Goal: Transaction & Acquisition: Purchase product/service

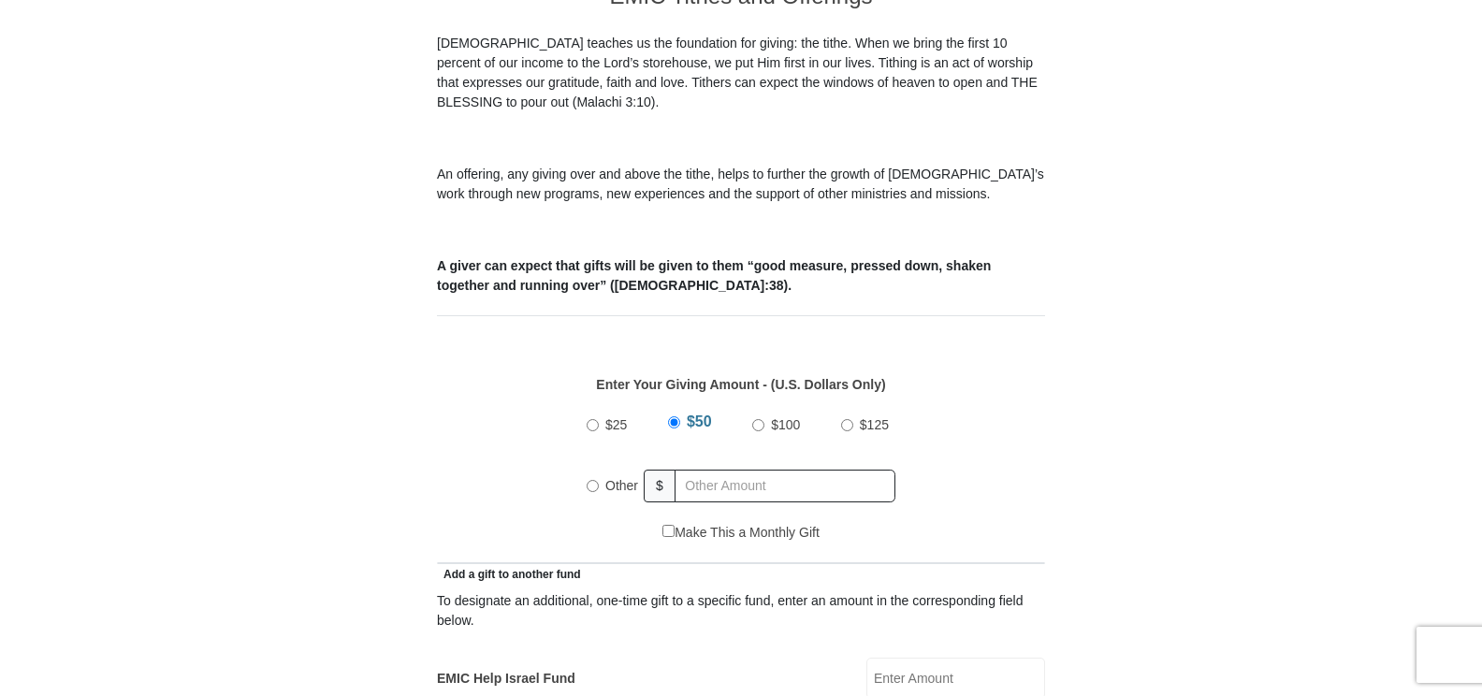
click at [588, 480] on input "Other" at bounding box center [593, 486] width 12 height 12
radio input "true"
click at [754, 419] on input "$100" at bounding box center [757, 425] width 12 height 12
radio input "true"
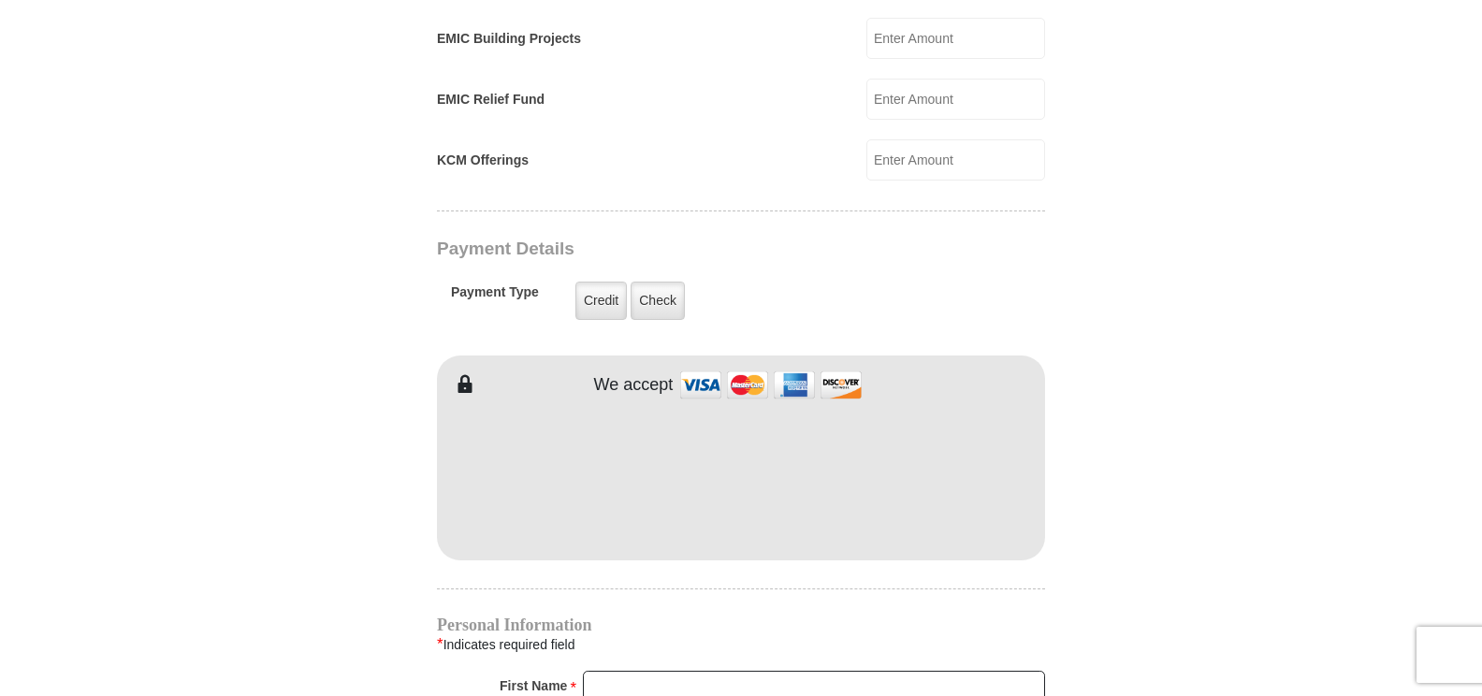
scroll to position [1403, 0]
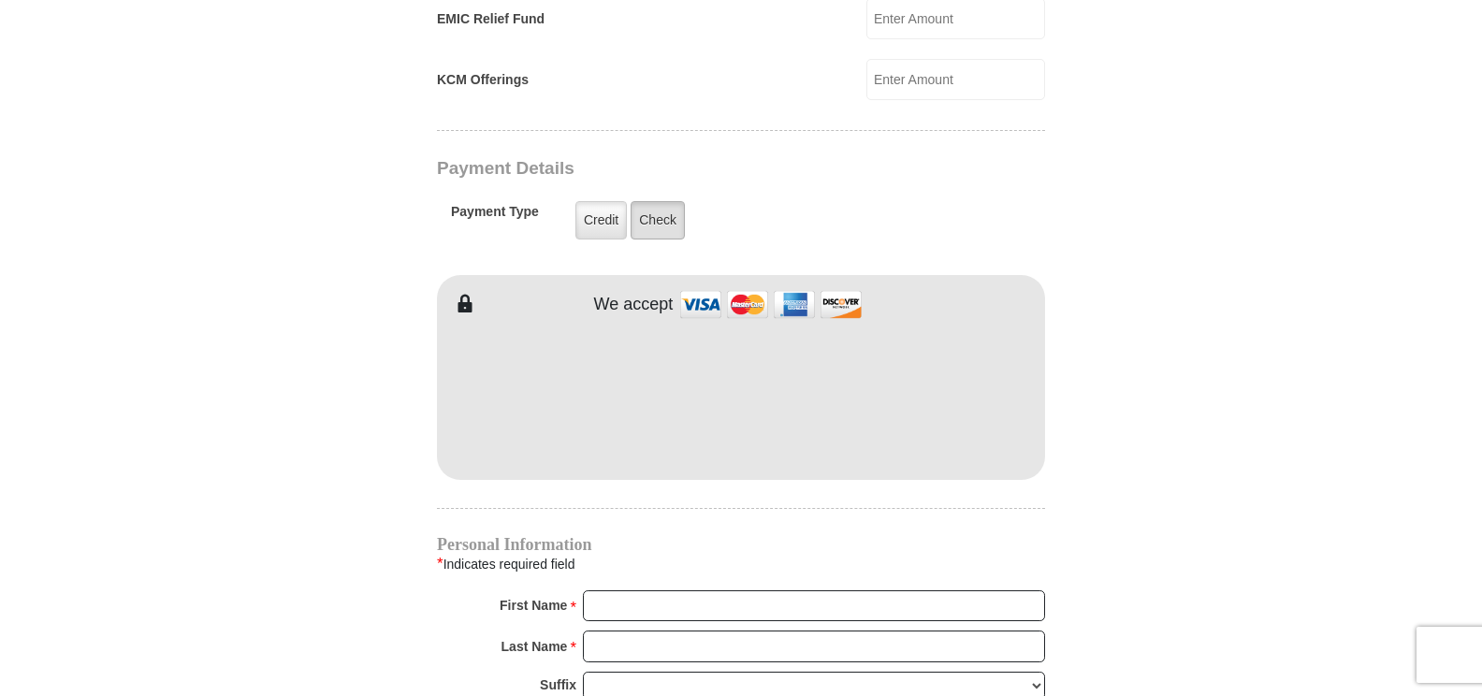
click at [650, 201] on label "Check" at bounding box center [658, 220] width 54 height 38
click at [0, 0] on input "Check" at bounding box center [0, 0] width 0 height 0
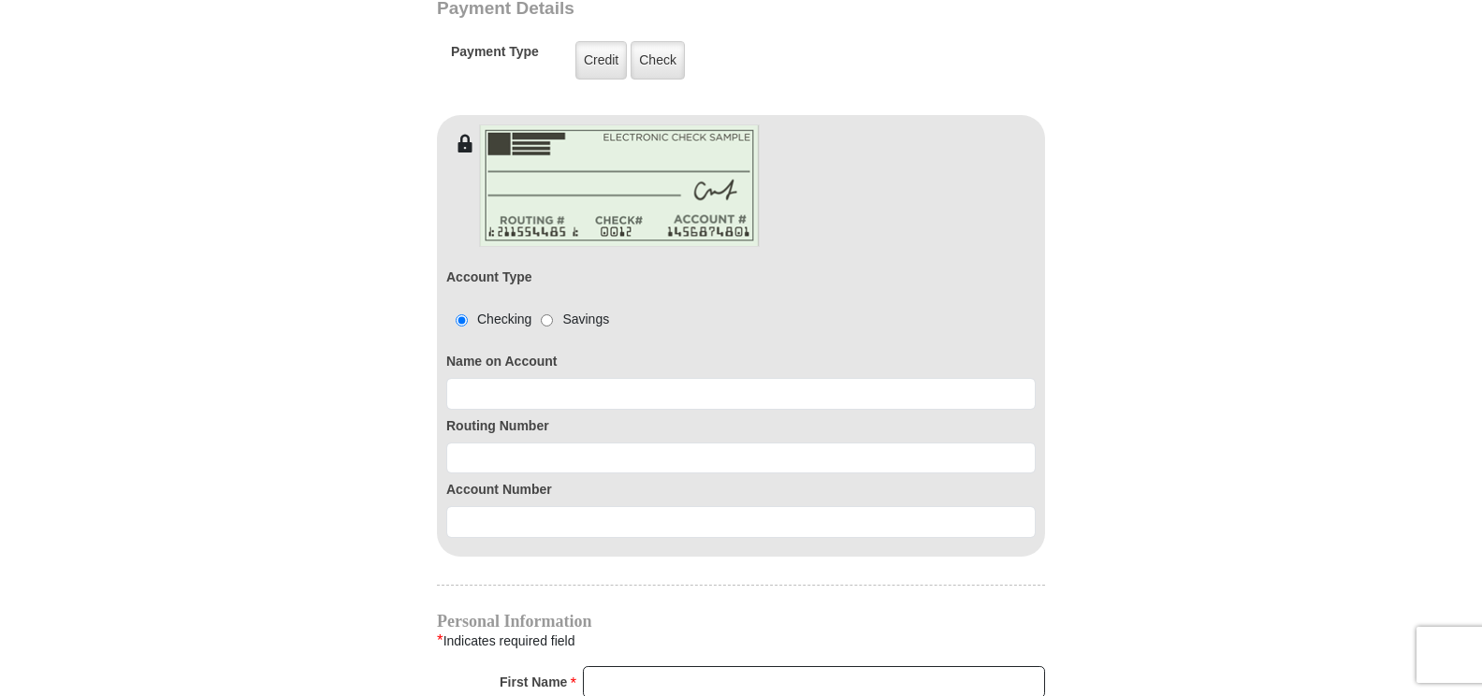
scroll to position [1684, 0]
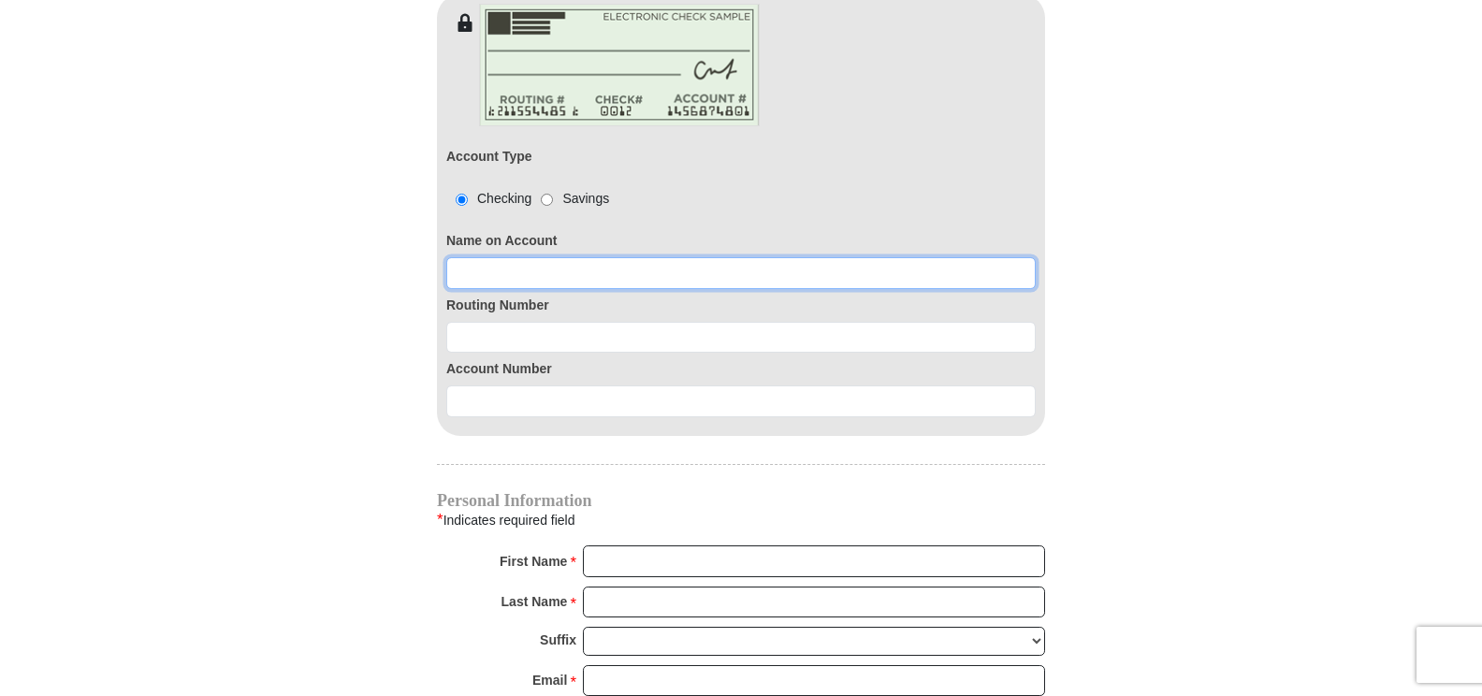
click at [459, 257] on input at bounding box center [740, 273] width 589 height 32
type input "[PERSON_NAME]"
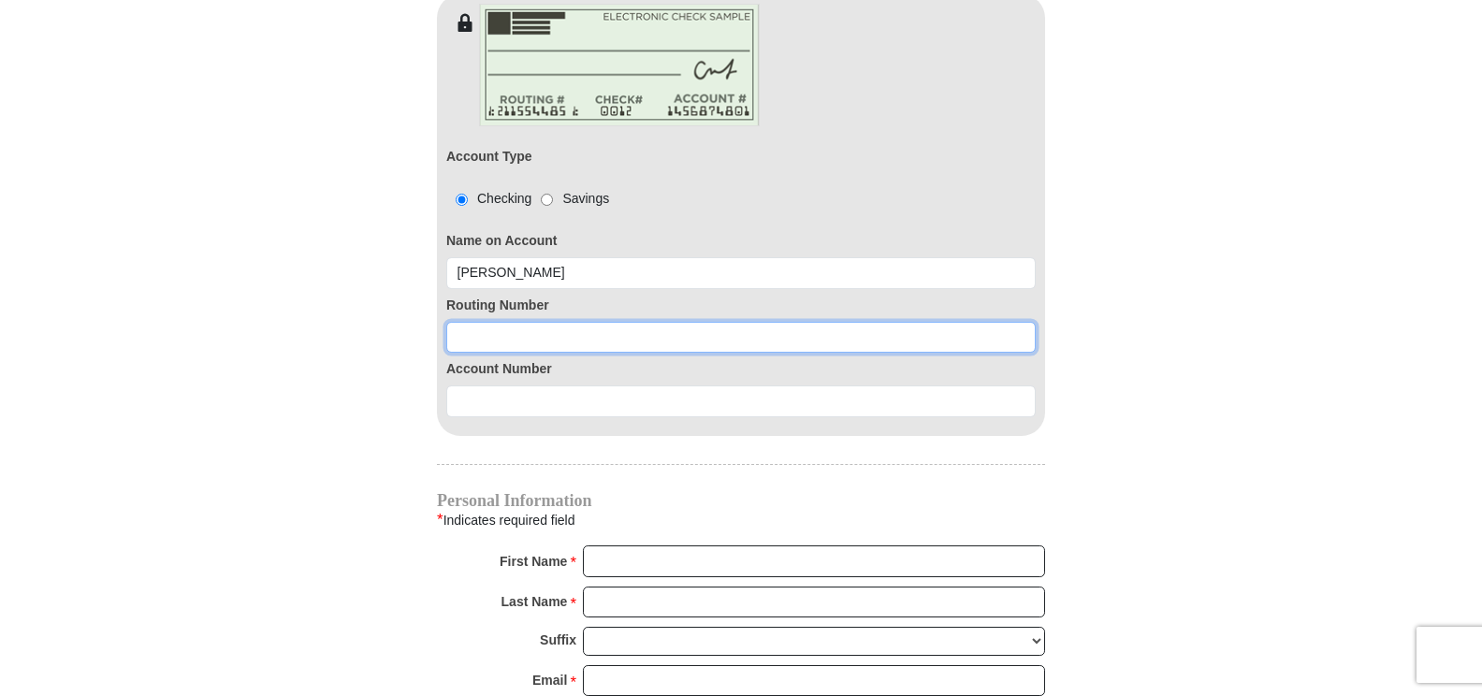
click at [454, 322] on input at bounding box center [740, 338] width 589 height 32
type input "063107513"
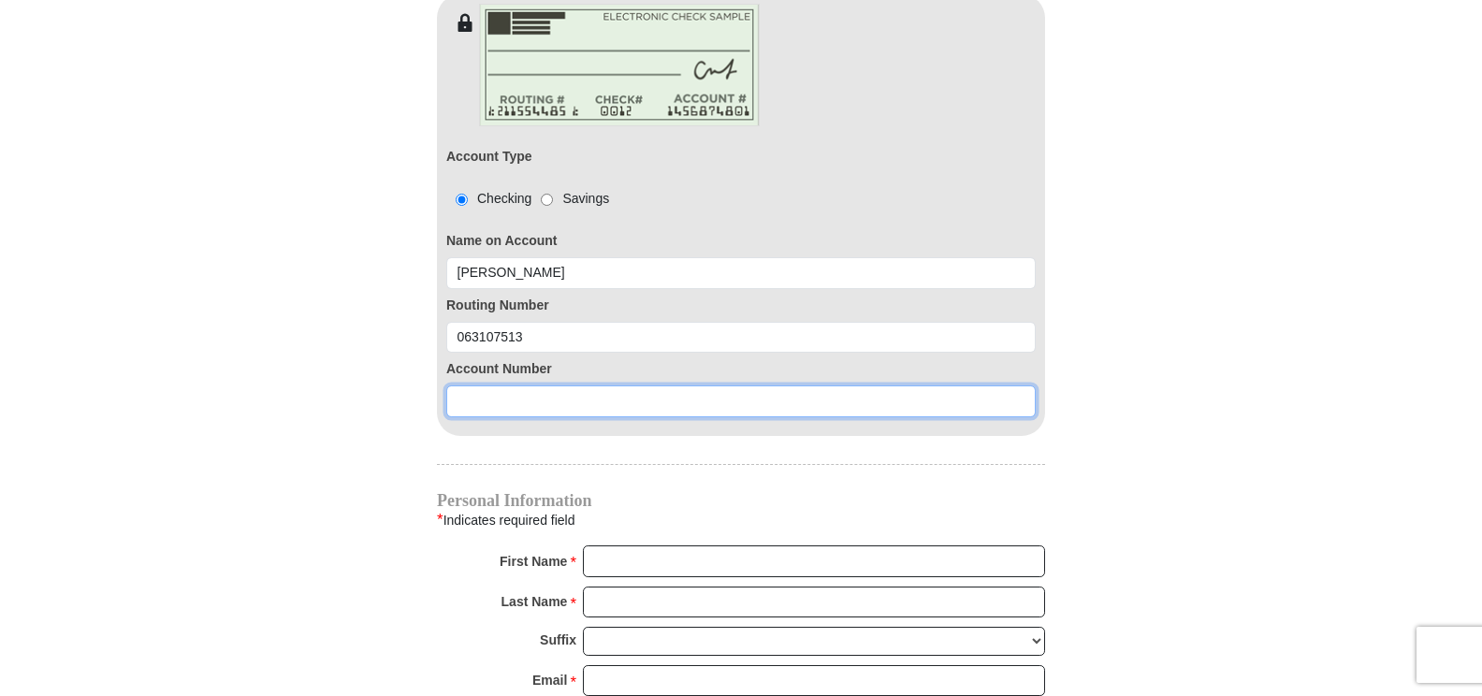
click at [454, 385] on input at bounding box center [740, 401] width 589 height 32
type input "1155160048157"
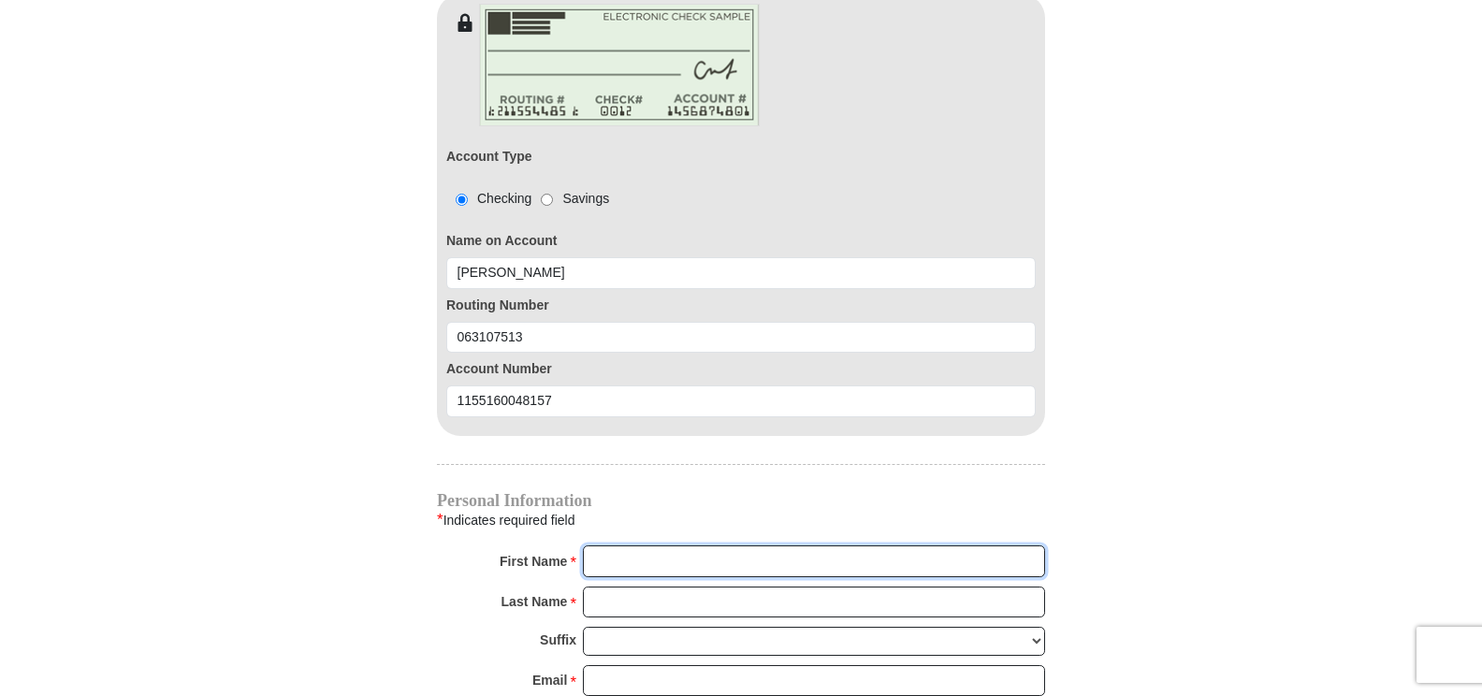
click at [588, 545] on input "First Name *" at bounding box center [814, 561] width 462 height 32
type input "[PERSON_NAME]"
type input "350.00"
type input "[PERSON_NAME]"
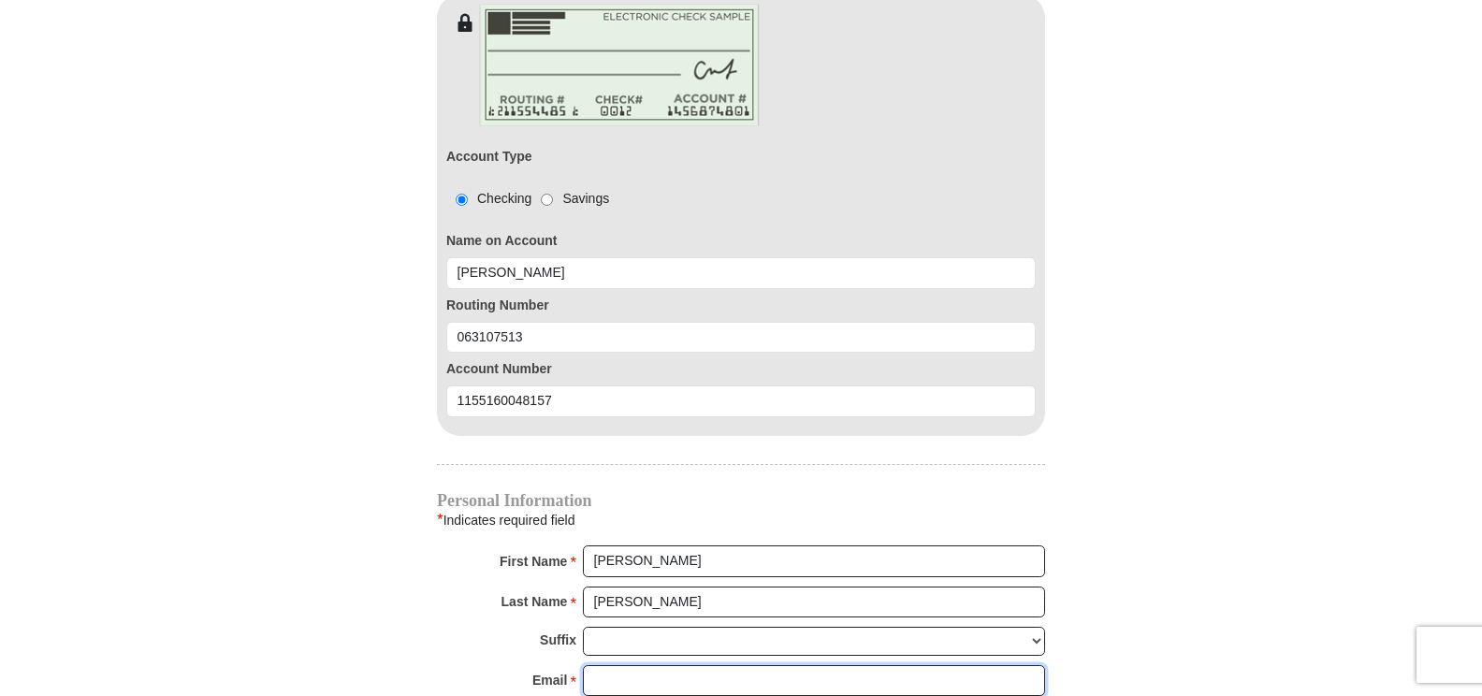
type input "[EMAIL_ADDRESS][DOMAIN_NAME]"
type input "5000 [PERSON_NAME] Key Way"
type input "Apt 9304"
type input "[GEOGRAPHIC_DATA]"
select select "FL"
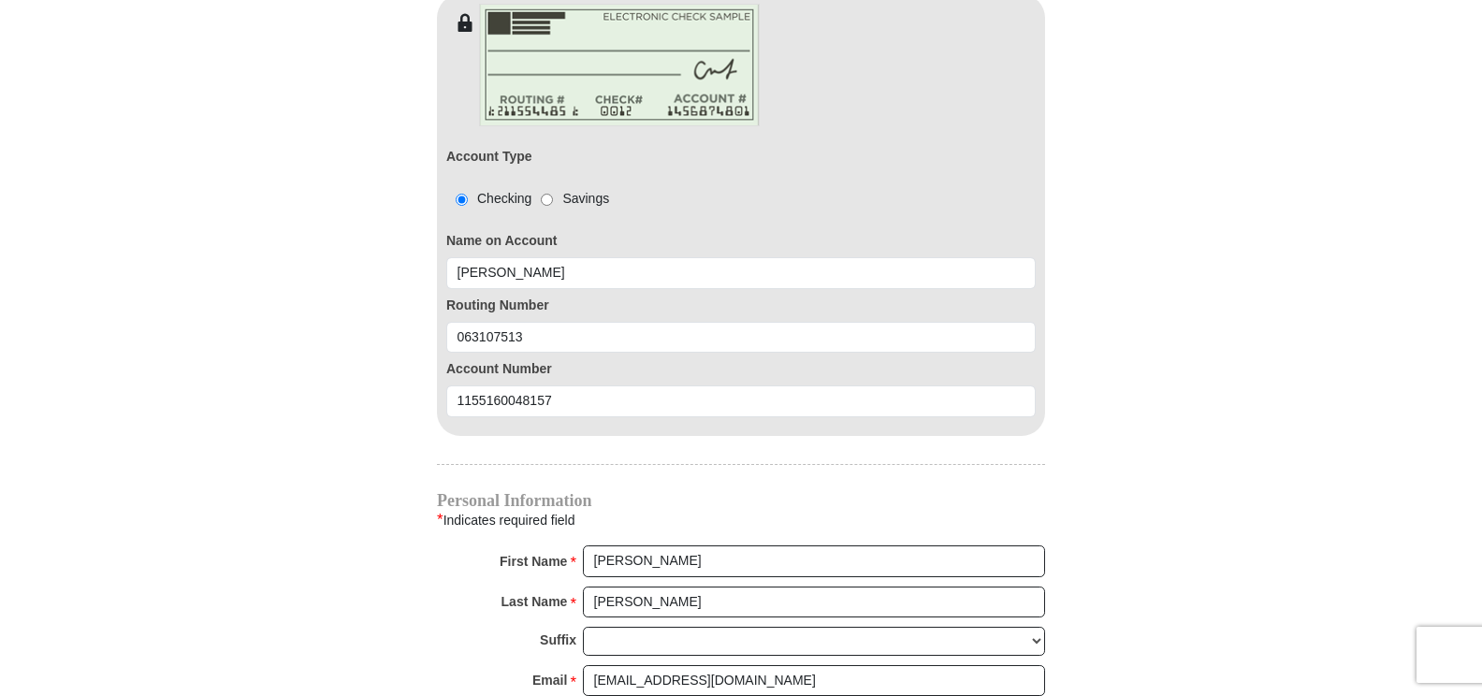
type input "33611"
type input "8138313053"
radio input "true"
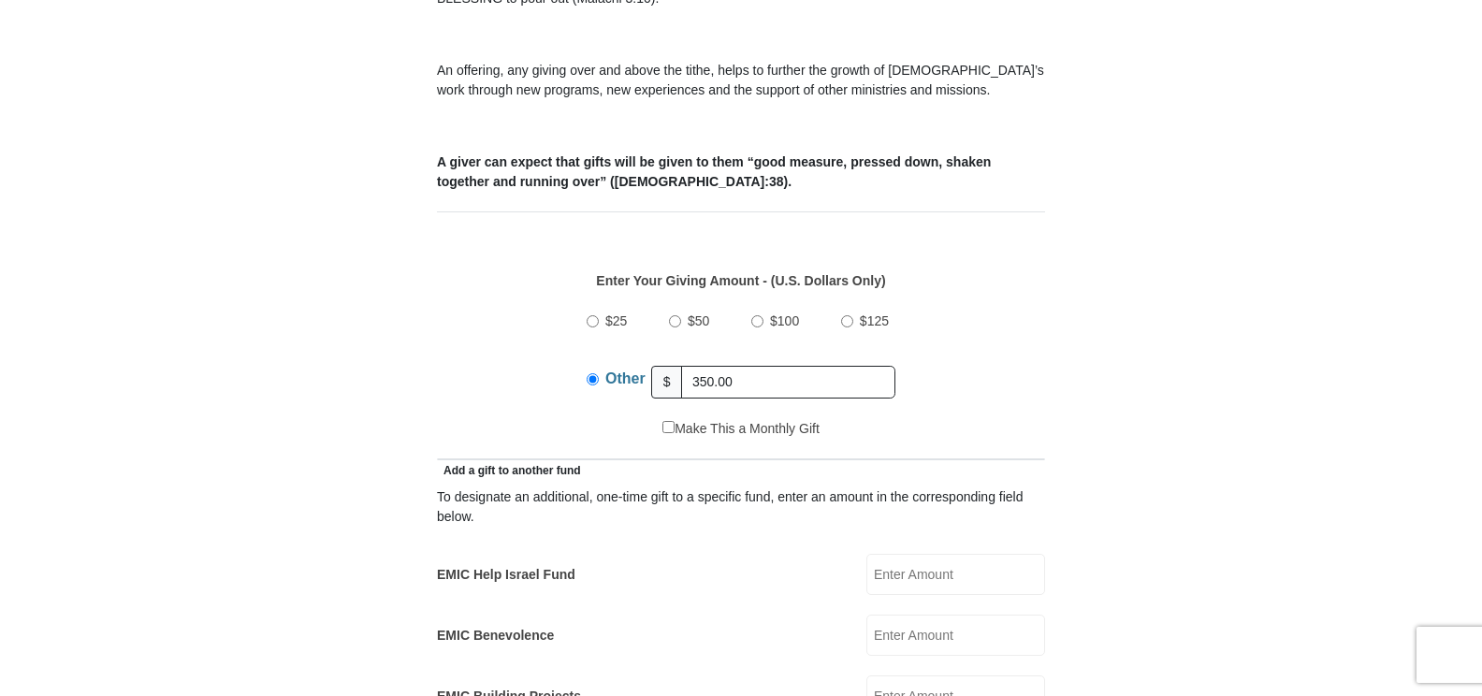
scroll to position [655, 0]
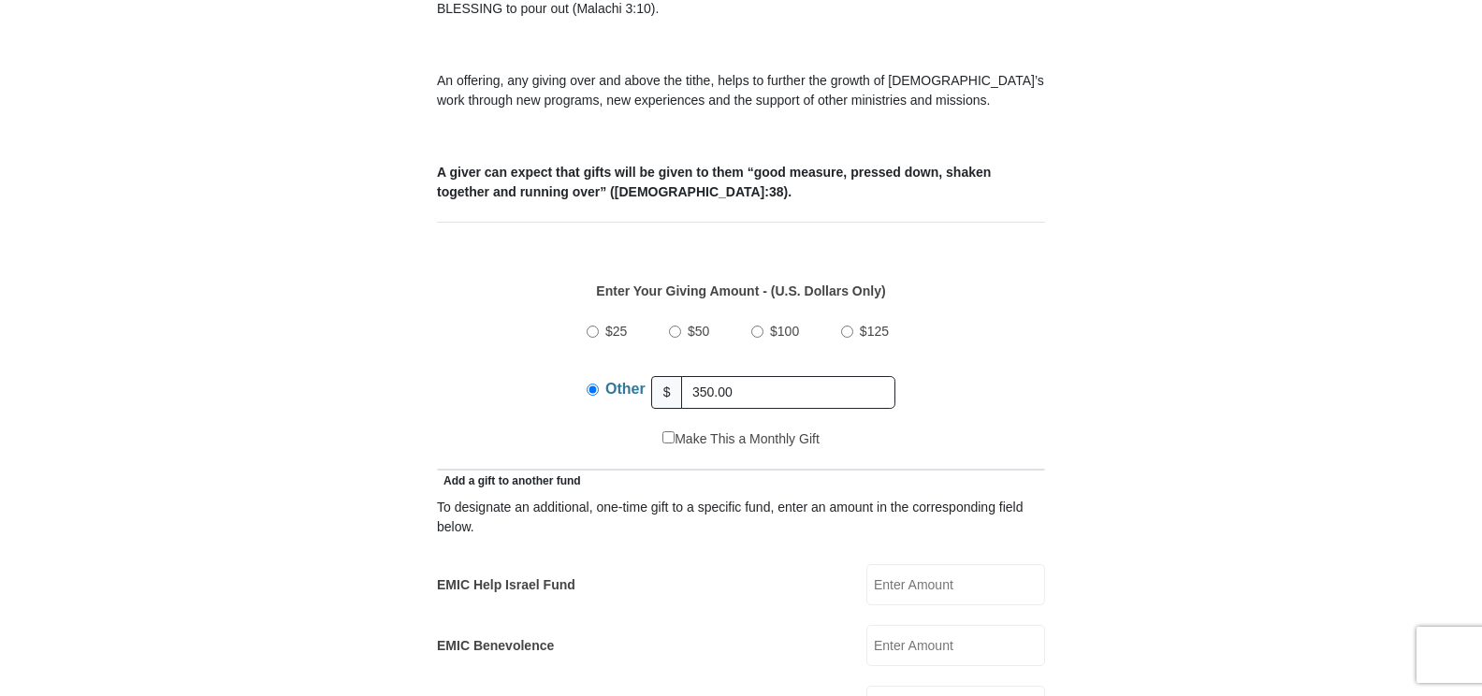
click at [589, 384] on input "Other" at bounding box center [593, 390] width 12 height 12
click at [754, 326] on input "$100" at bounding box center [757, 332] width 12 height 12
radio input "true"
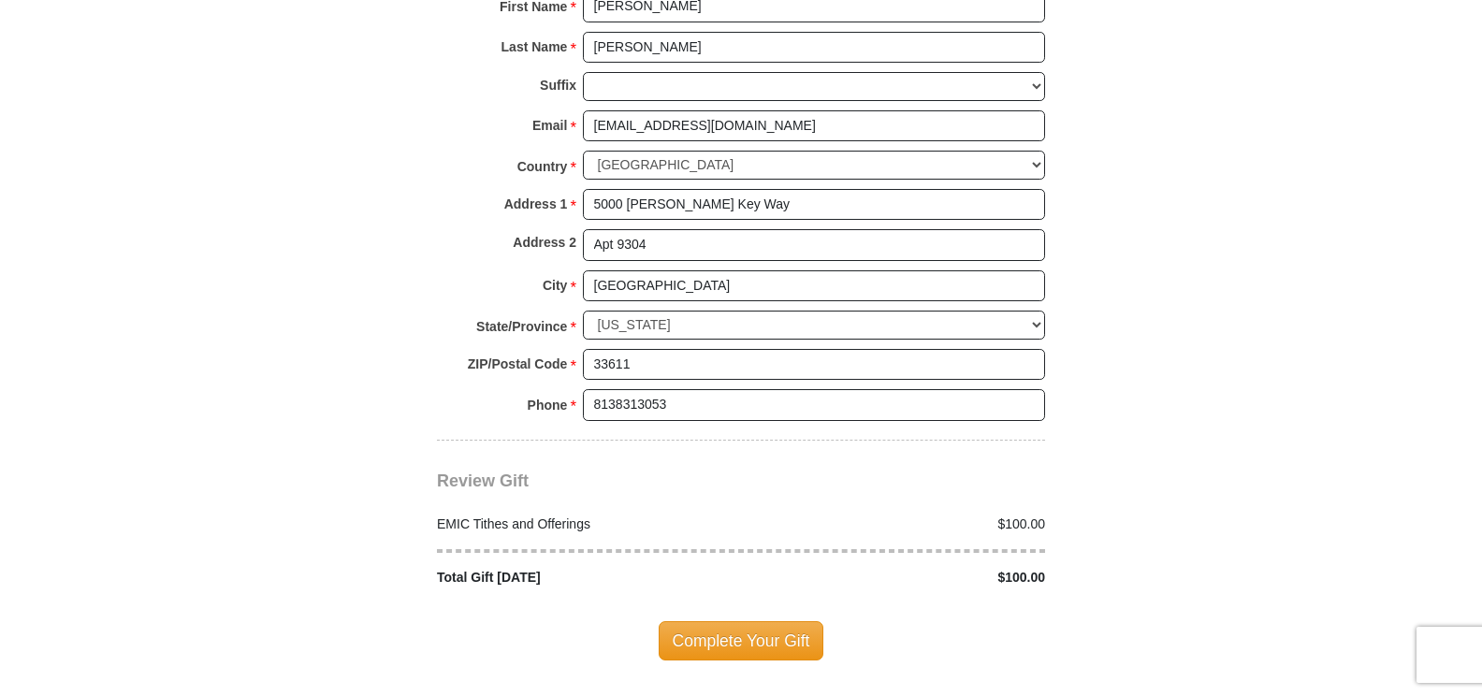
scroll to position [2432, 0]
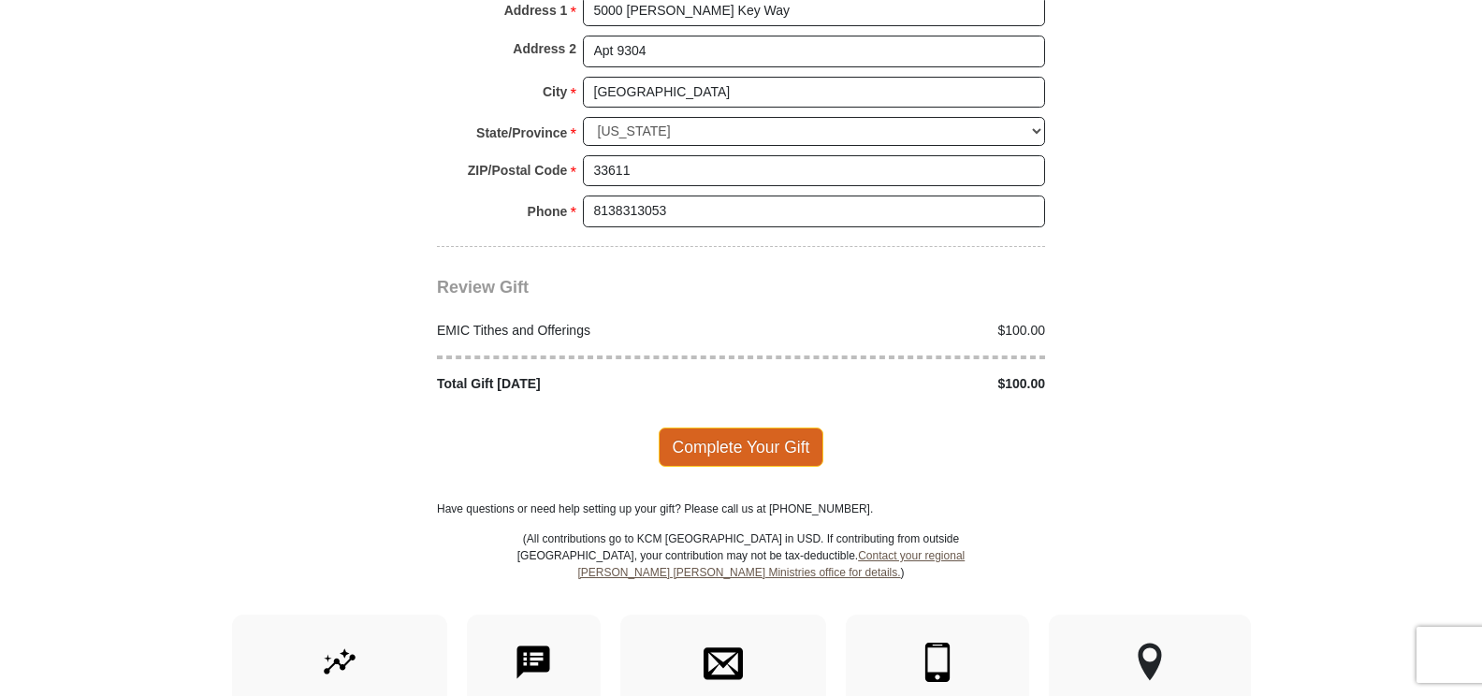
click at [727, 428] on span "Complete Your Gift" at bounding box center [742, 447] width 166 height 39
